Goal: Find specific page/section: Find specific page/section

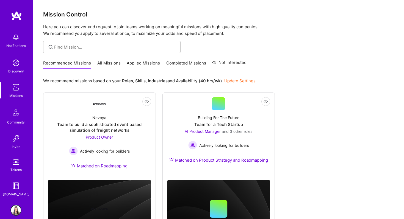
click at [109, 64] on link "All Missions" at bounding box center [108, 64] width 23 height 9
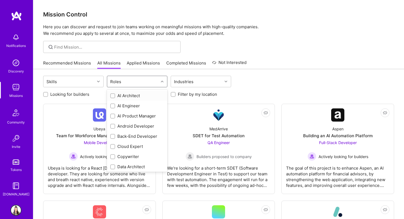
click at [144, 80] on div "Roles" at bounding box center [132, 81] width 51 height 11
click at [112, 115] on input "checkbox" at bounding box center [113, 117] width 4 height 4
checkbox input "true"
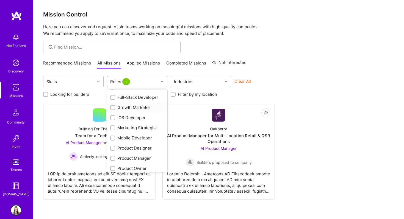
scroll to position [121, 0]
click at [111, 158] on div at bounding box center [112, 157] width 5 height 5
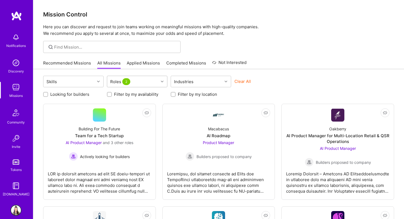
click at [145, 84] on div "Roles 2" at bounding box center [132, 81] width 51 height 11
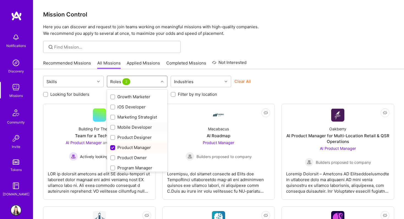
scroll to position [137, 0]
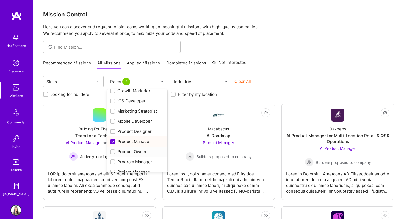
click at [115, 151] on div at bounding box center [112, 151] width 5 height 5
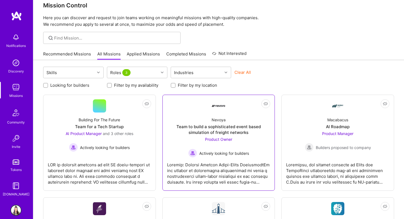
scroll to position [4, 0]
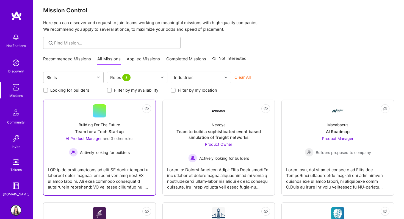
click at [113, 167] on div at bounding box center [99, 176] width 103 height 27
